Goal: Find specific page/section: Find specific page/section

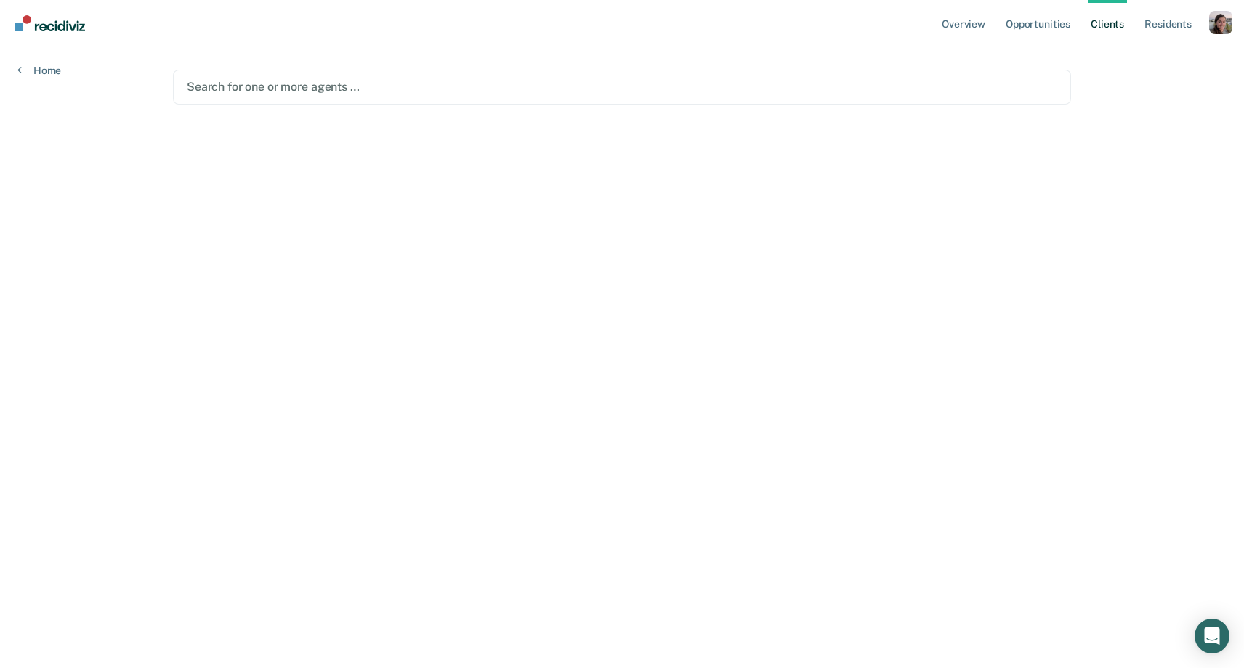
click at [891, 86] on div at bounding box center [622, 86] width 870 height 17
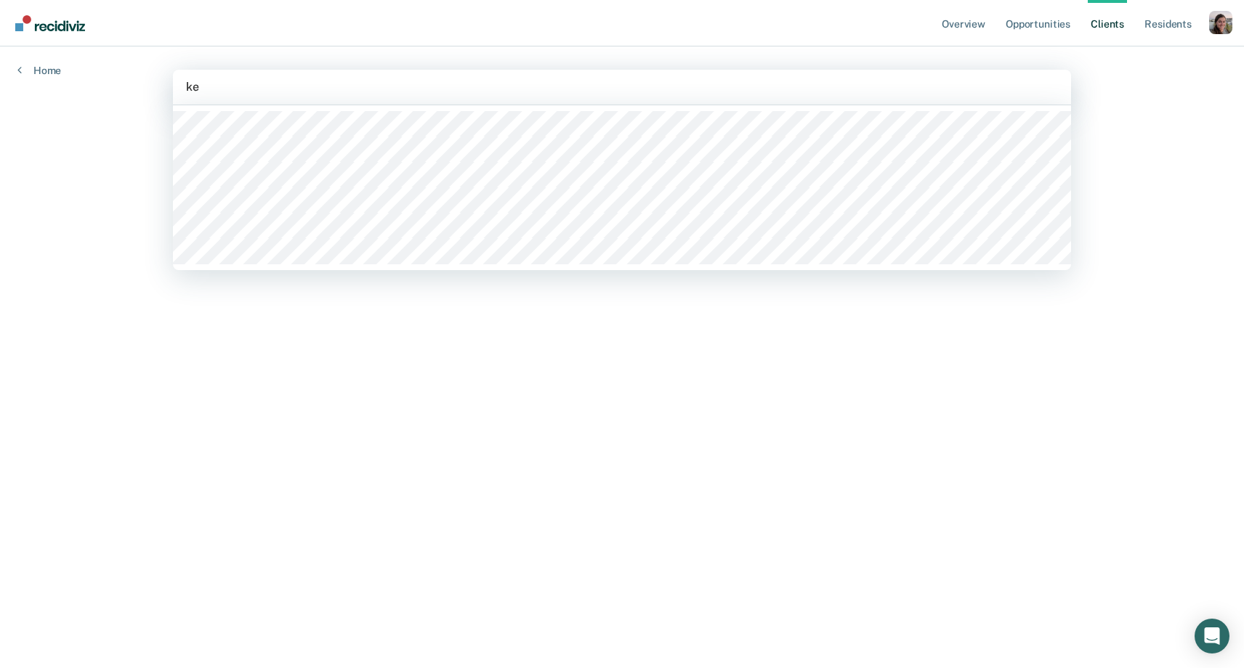
type input "k"
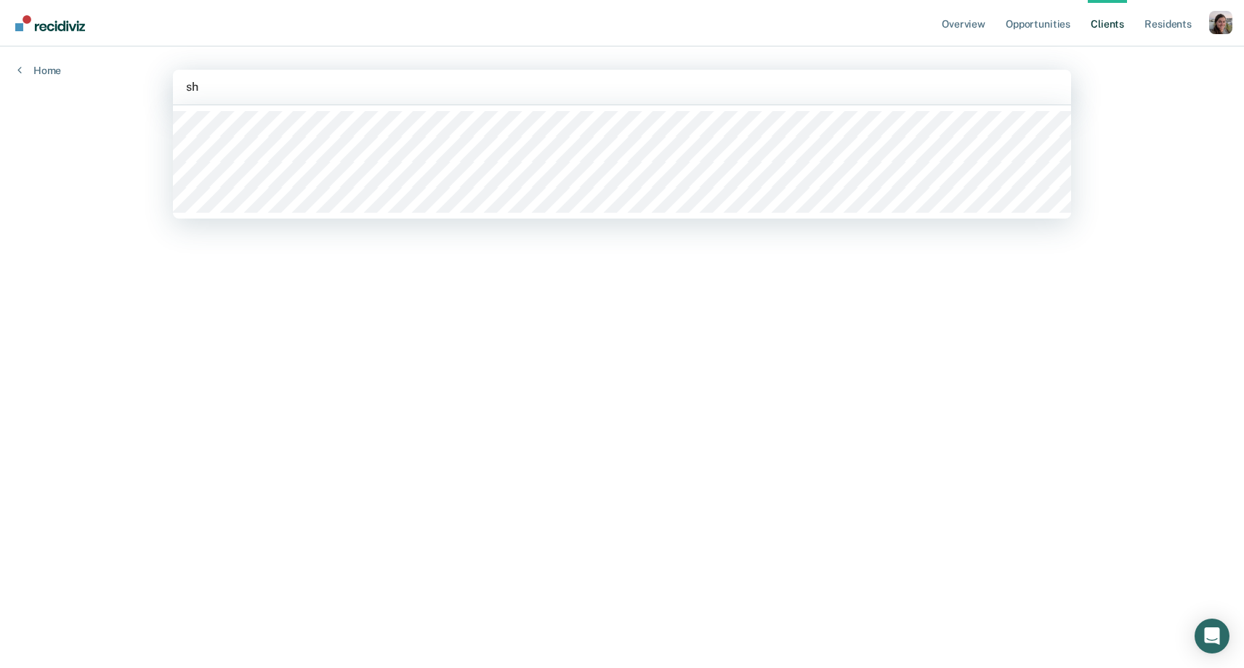
type input "s"
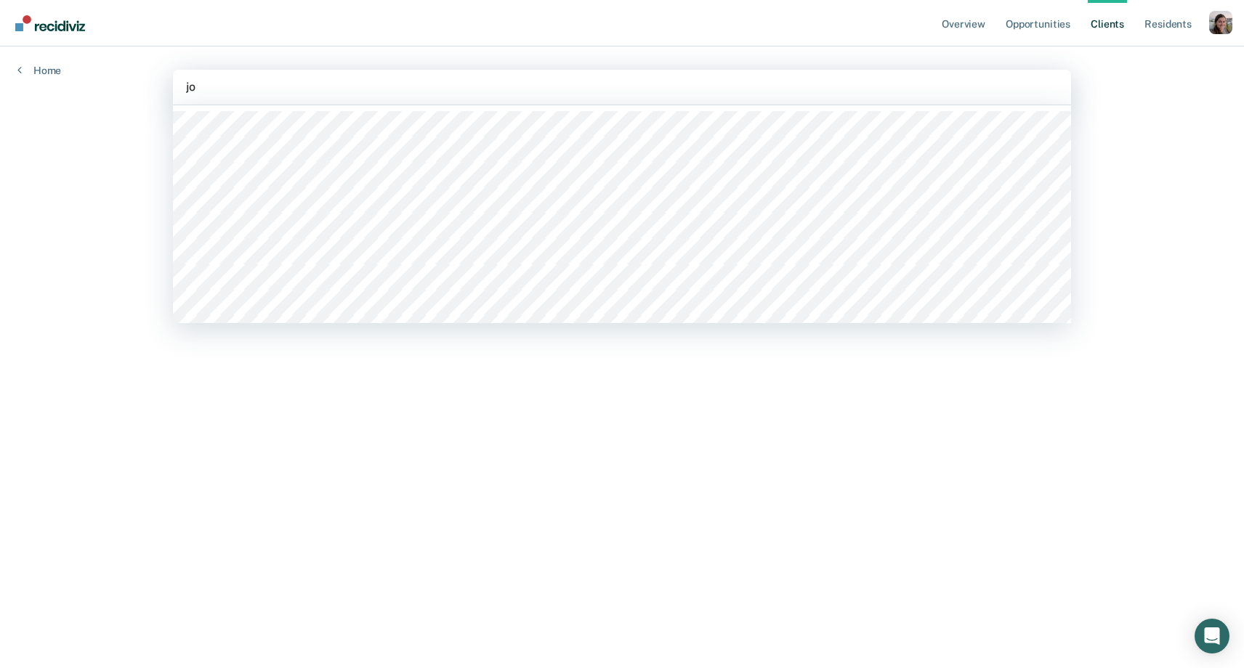
type input "j"
type input "s"
click at [891, 551] on main "option , deselected. [PERSON_NAME], 7 of 906. 906 results available. Use Up and…" at bounding box center [621, 339] width 933 height 587
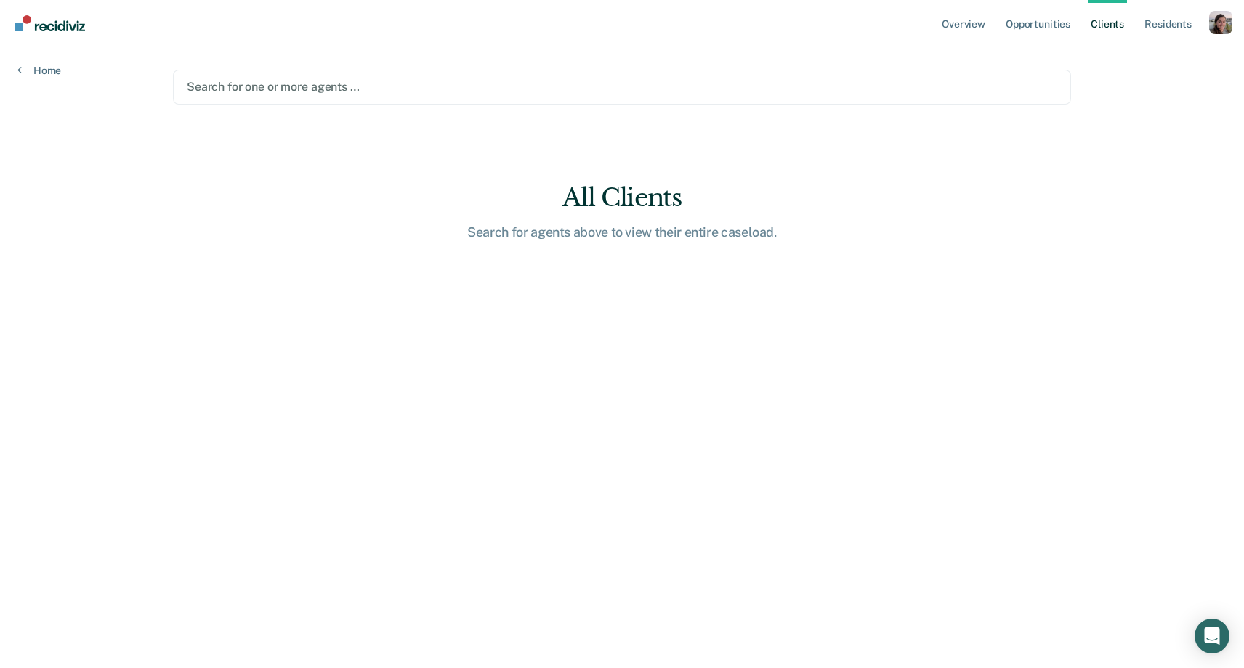
click at [383, 86] on div at bounding box center [622, 86] width 870 height 17
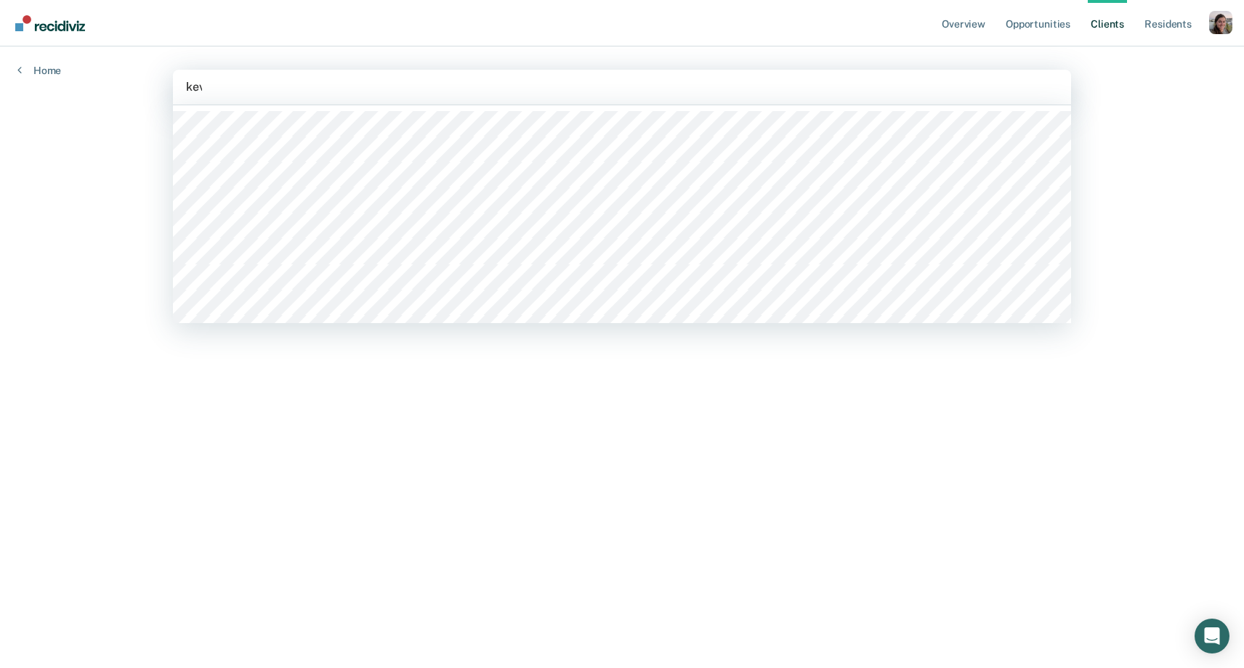
type input "kevin"
